Goal: Transaction & Acquisition: Purchase product/service

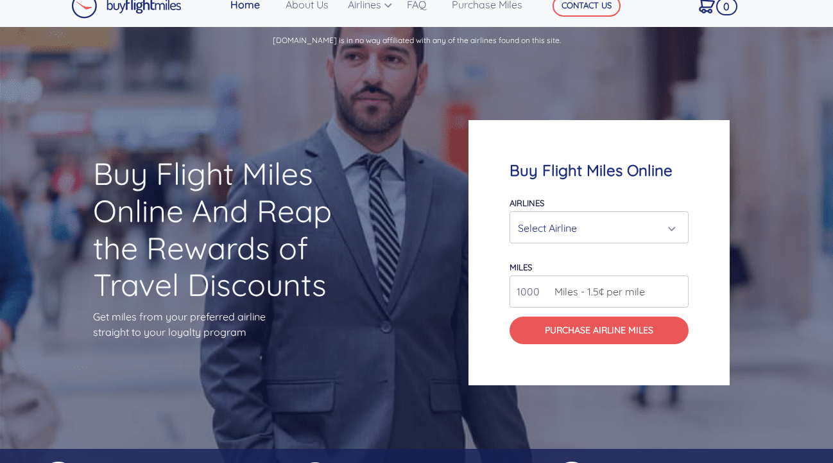
scroll to position [17, 0]
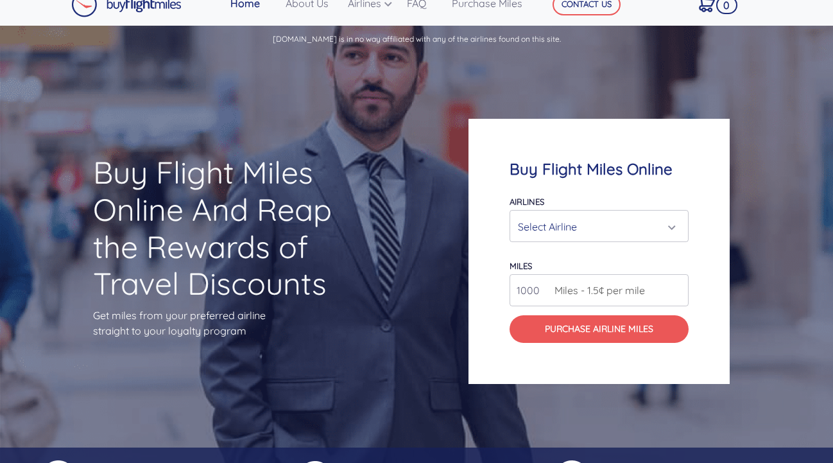
click at [549, 226] on div "Select Airline" at bounding box center [595, 226] width 155 height 24
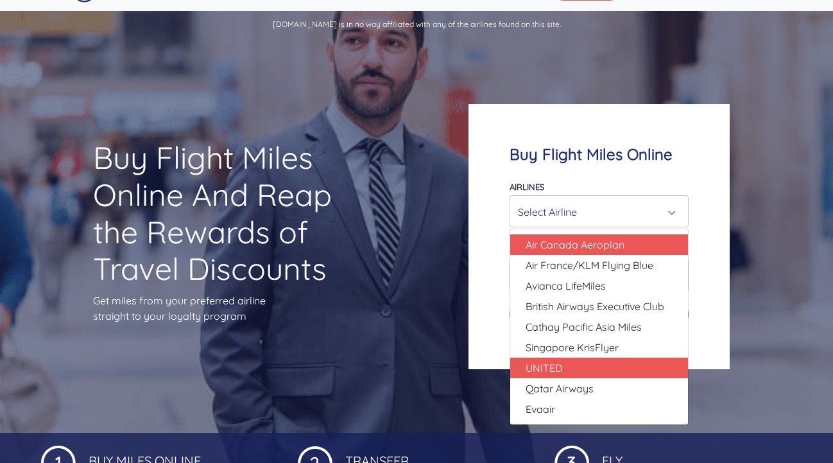
scroll to position [32, 0]
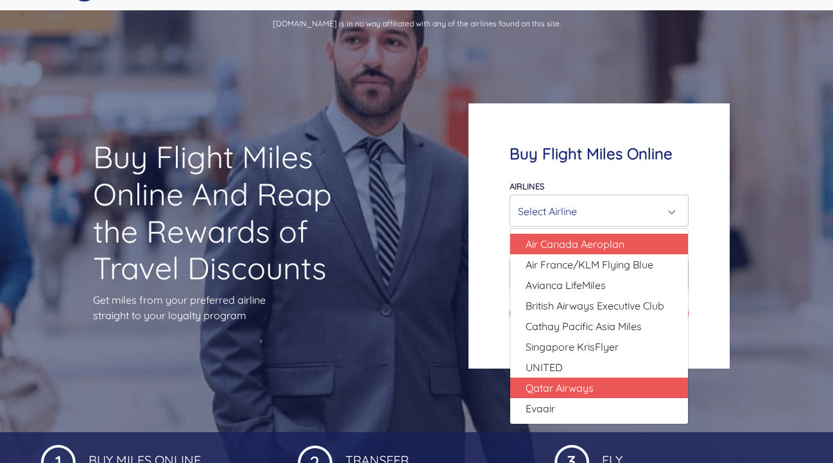
click at [559, 390] on span "Qatar Airways" at bounding box center [559, 387] width 68 height 15
select select "Qatar Airways"
type input "10000"
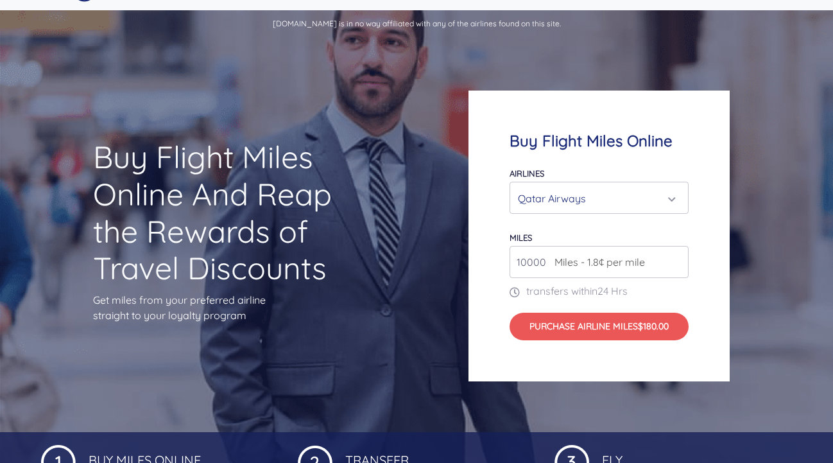
click at [551, 258] on span "Miles - 1.8¢ per mile" at bounding box center [596, 261] width 97 height 15
click at [665, 264] on input "10000" at bounding box center [598, 262] width 179 height 32
click at [679, 259] on input "10000" at bounding box center [598, 262] width 179 height 32
click at [680, 259] on input "11000" at bounding box center [598, 262] width 179 height 32
click at [680, 259] on input "12000" at bounding box center [598, 262] width 179 height 32
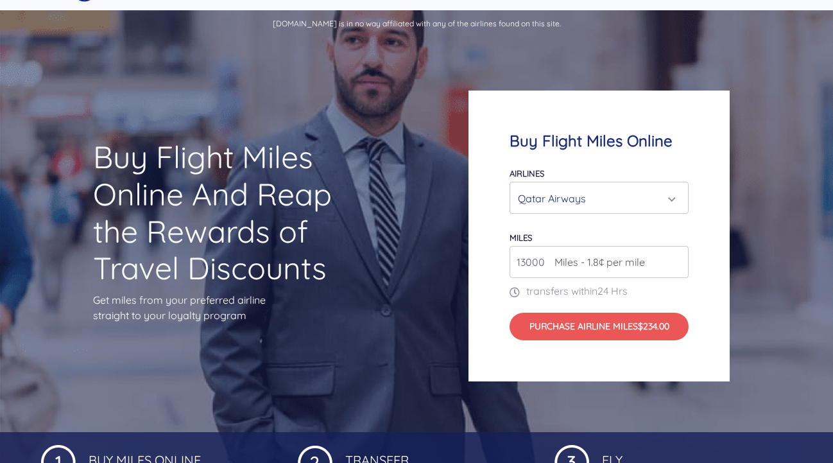
click at [680, 259] on input "13000" at bounding box center [598, 262] width 179 height 32
click at [680, 259] on input "14000" at bounding box center [598, 262] width 179 height 32
click at [680, 259] on input "15000" at bounding box center [598, 262] width 179 height 32
click at [524, 263] on input "15000" at bounding box center [598, 262] width 179 height 32
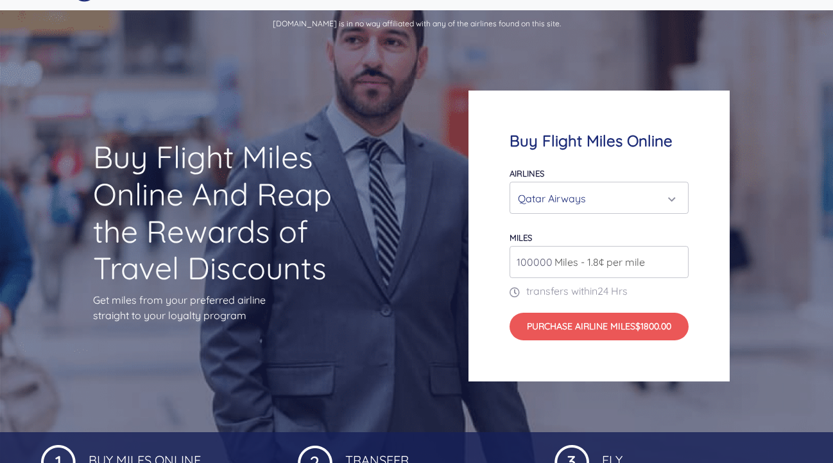
type input "100000"
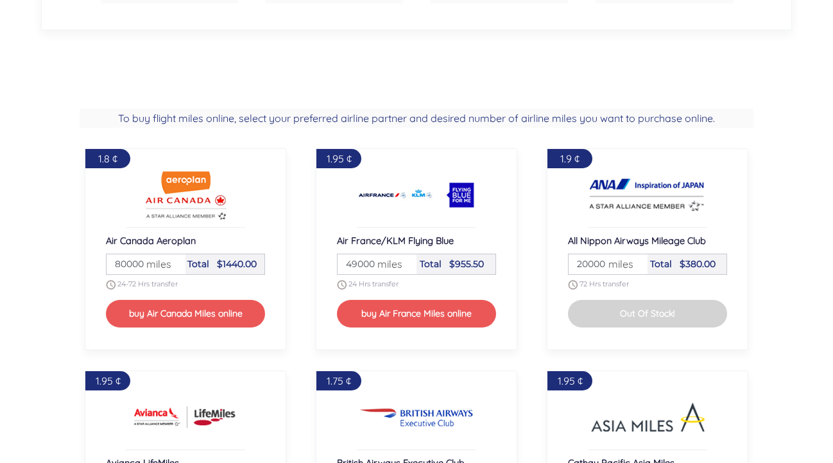
scroll to position [935, 0]
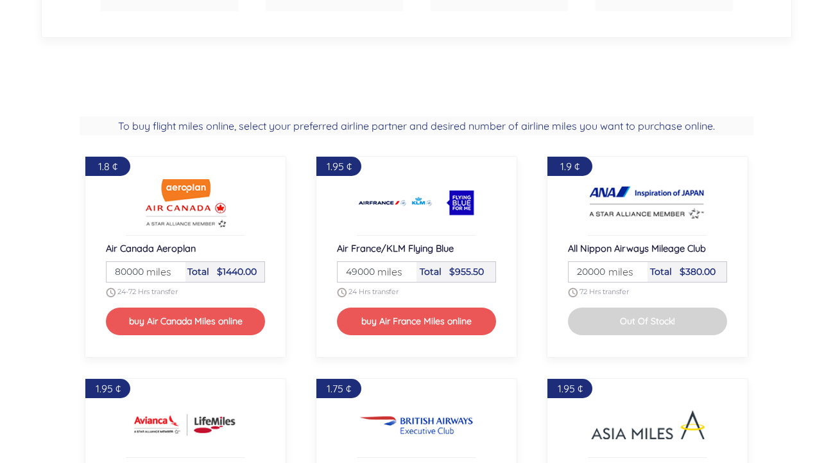
click at [747, 182] on div "1.9 ¢ All Nippon Airways Mileage Club Miles 20000 miles Total $380.00 72 Hrs tr…" at bounding box center [647, 256] width 201 height 201
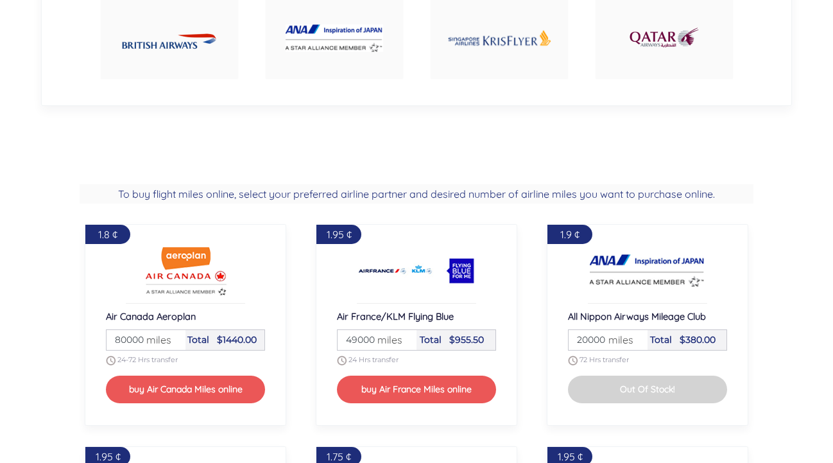
scroll to position [840, 0]
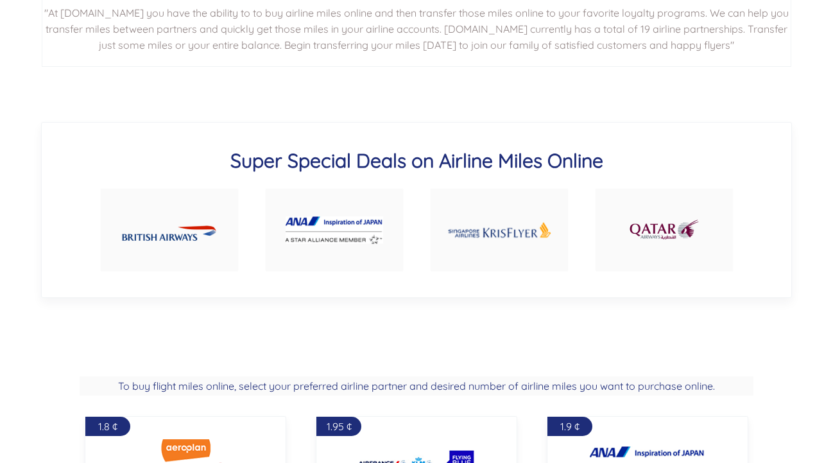
click at [747, 182] on div "Super Special Deals on Airline Miles Online" at bounding box center [416, 210] width 751 height 176
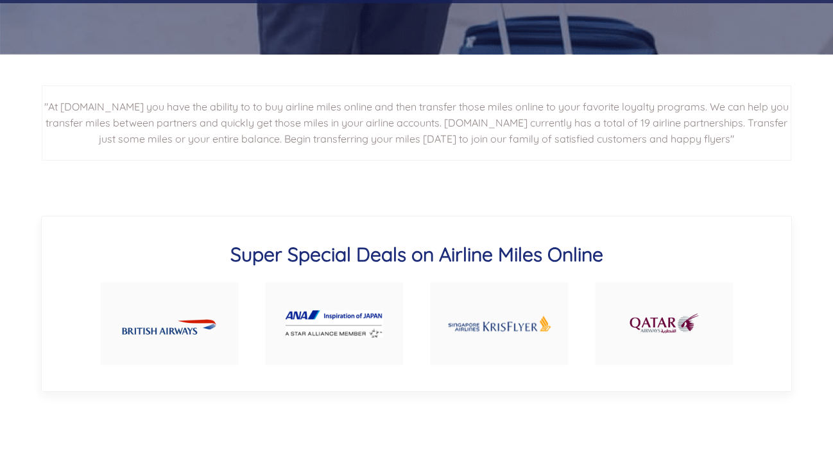
scroll to position [463, 0]
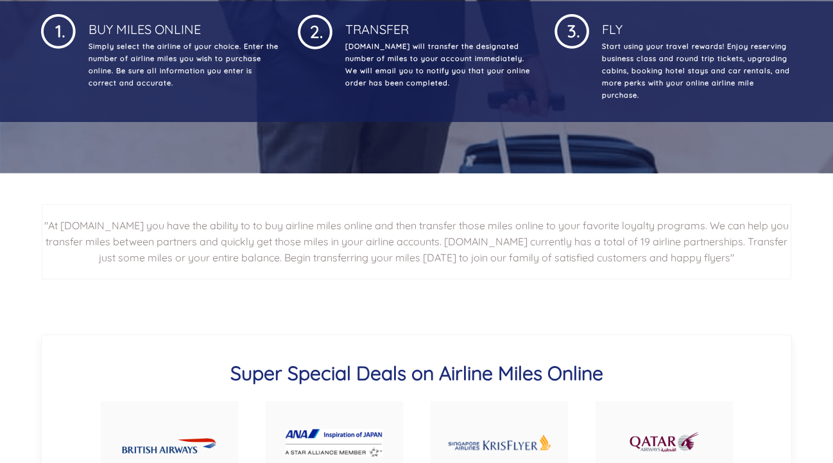
click at [323, 423] on link at bounding box center [334, 441] width 139 height 83
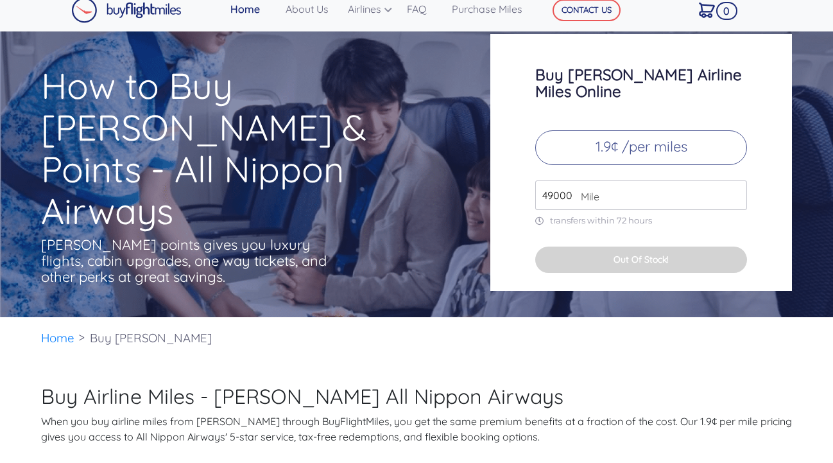
scroll to position [10, 0]
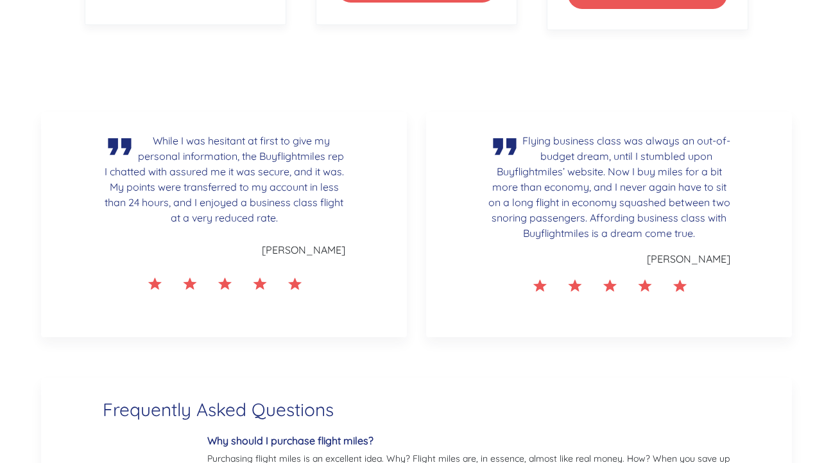
scroll to position [1938, 0]
